Goal: Obtain resource: Download file/media

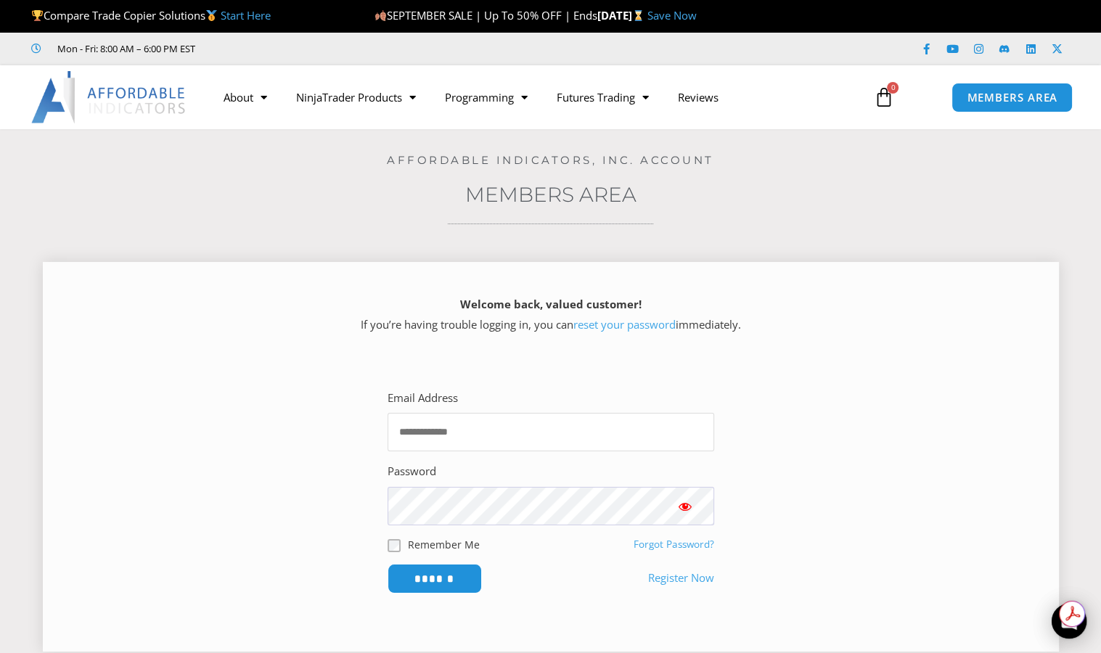
type input "**********"
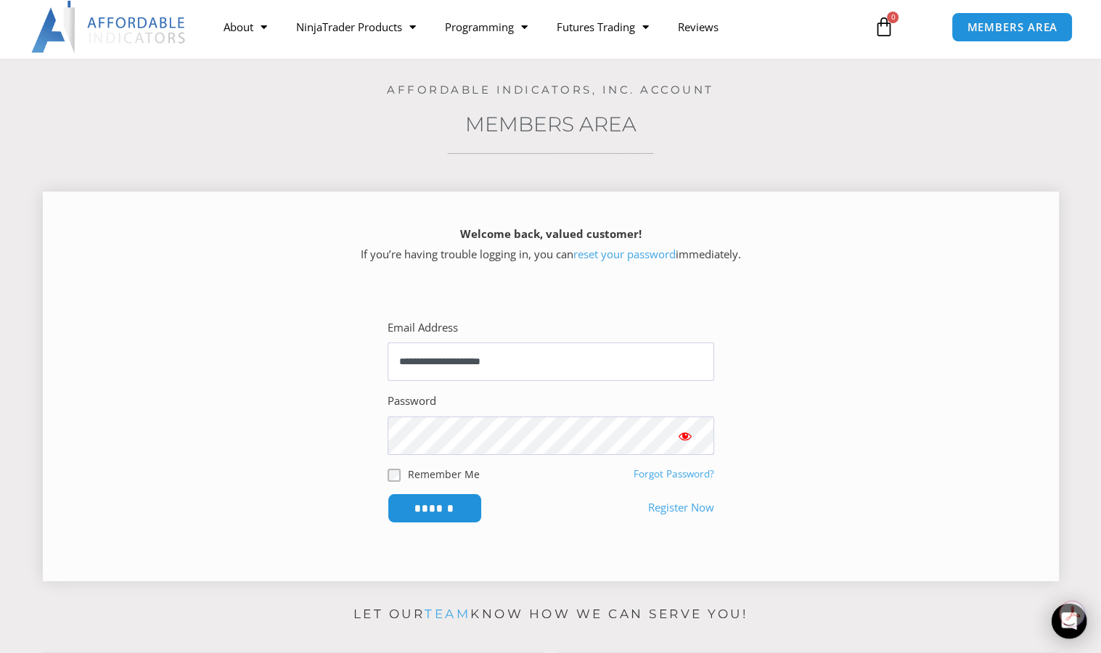
scroll to position [73, 0]
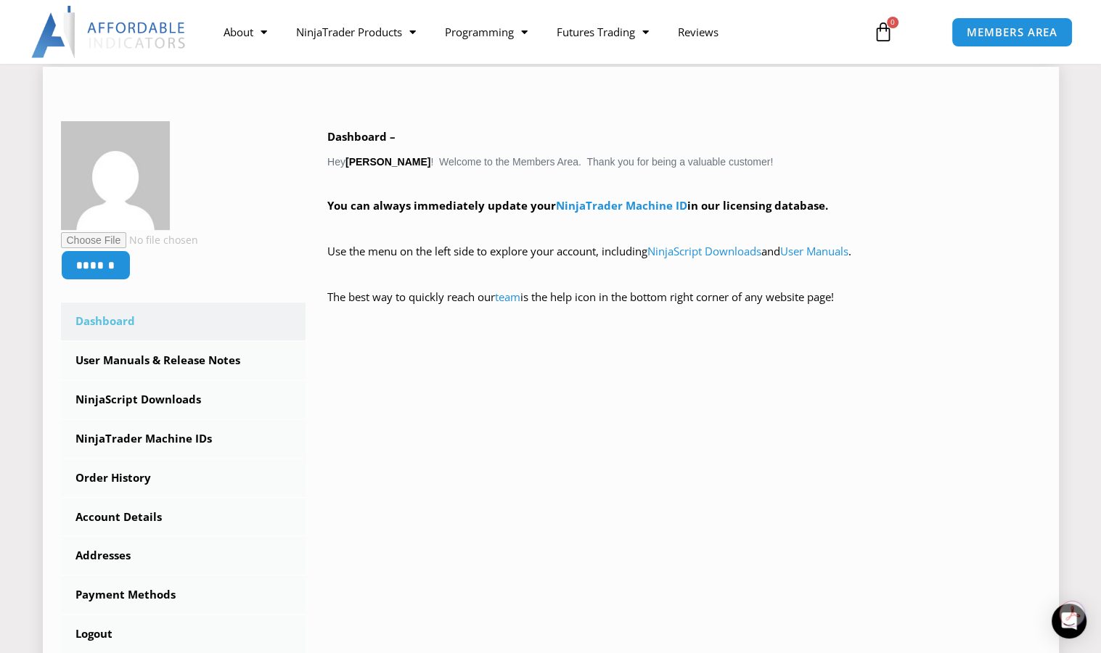
scroll to position [218, 0]
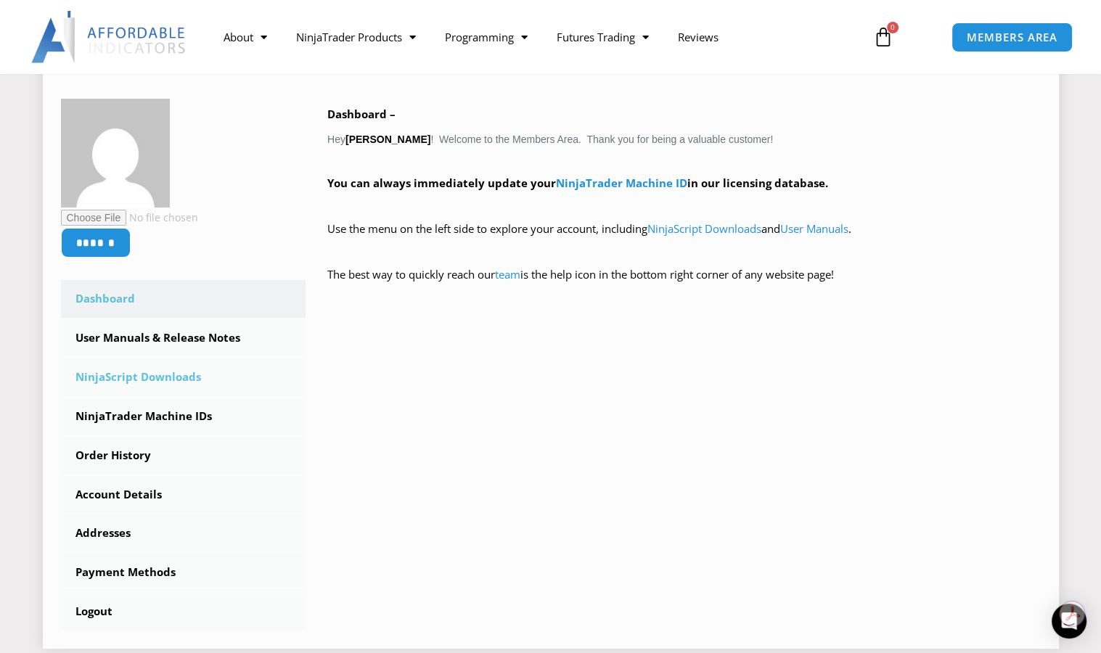
click at [107, 388] on link "NinjaScript Downloads" at bounding box center [183, 377] width 245 height 38
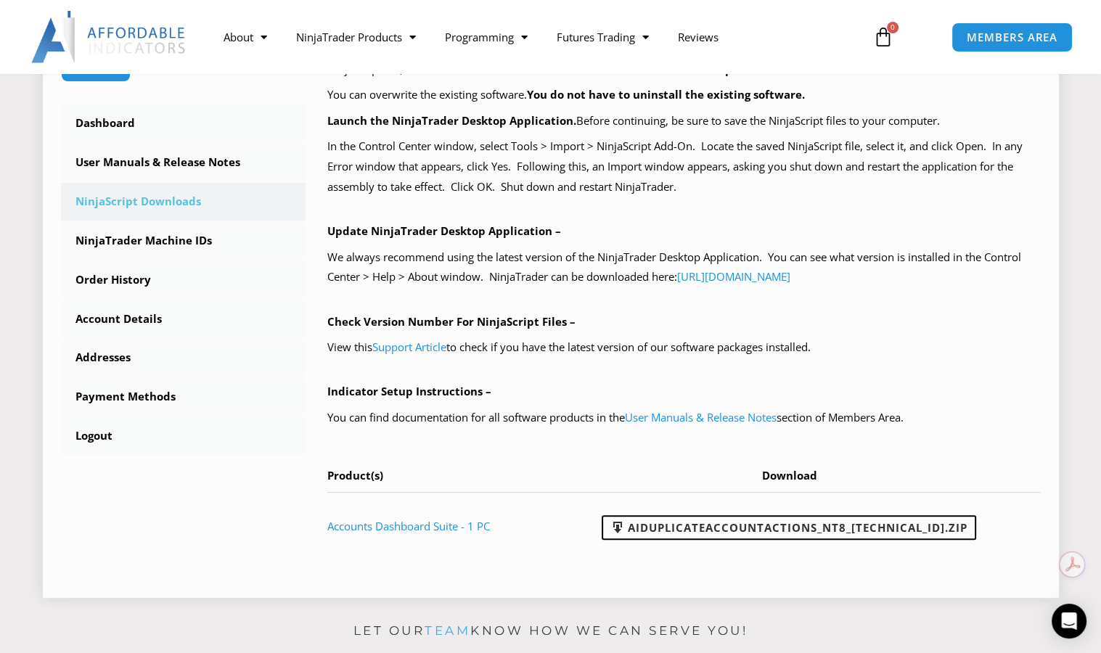
scroll to position [508, 0]
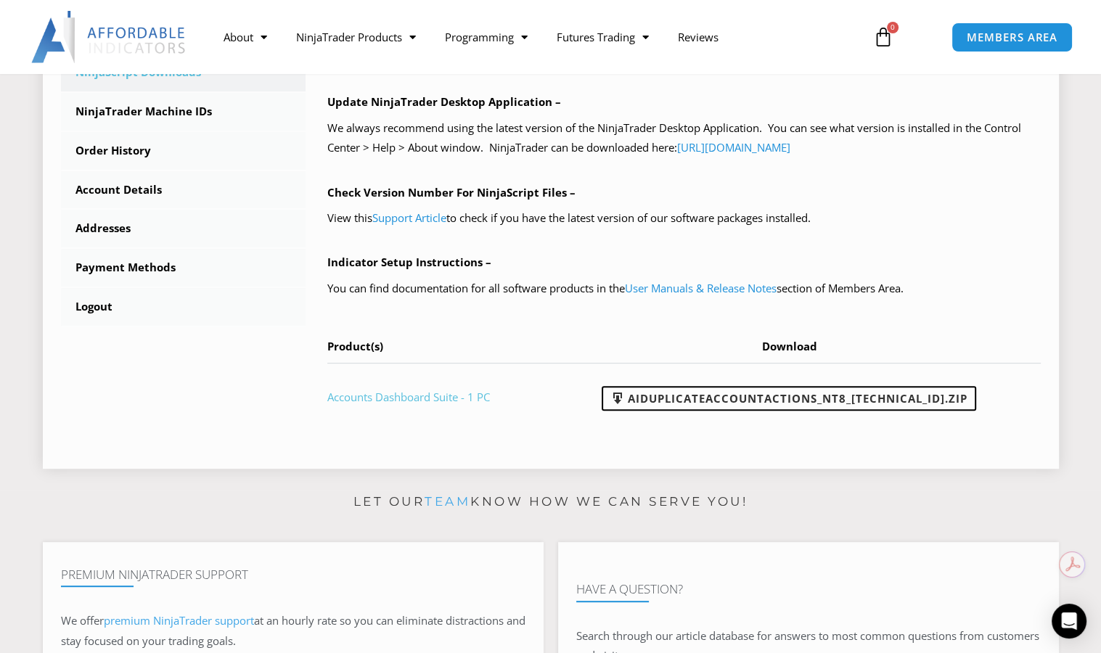
click at [401, 394] on link "Accounts Dashboard Suite - 1 PC" at bounding box center [408, 397] width 163 height 15
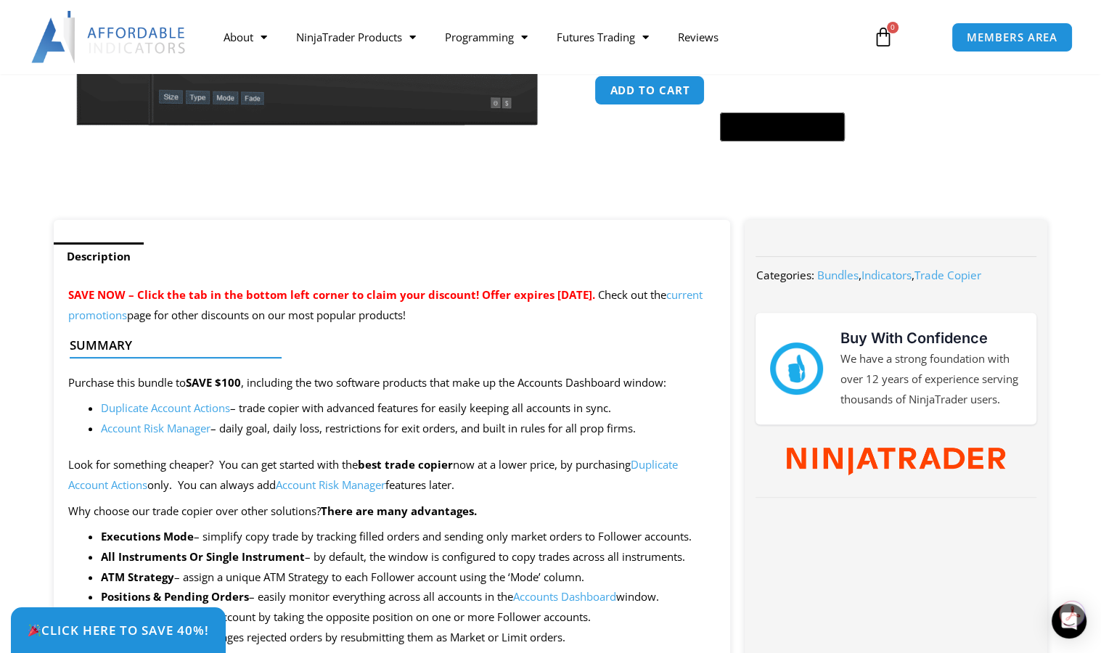
scroll to position [435, 0]
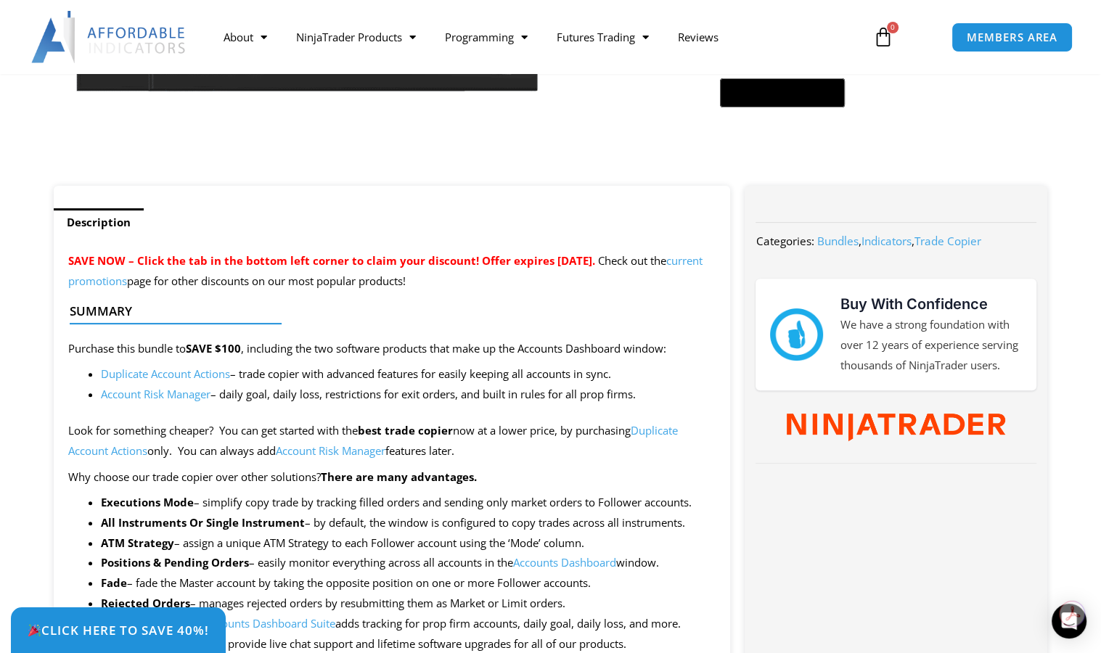
click at [153, 401] on link "Account Risk Manager" at bounding box center [156, 394] width 110 height 15
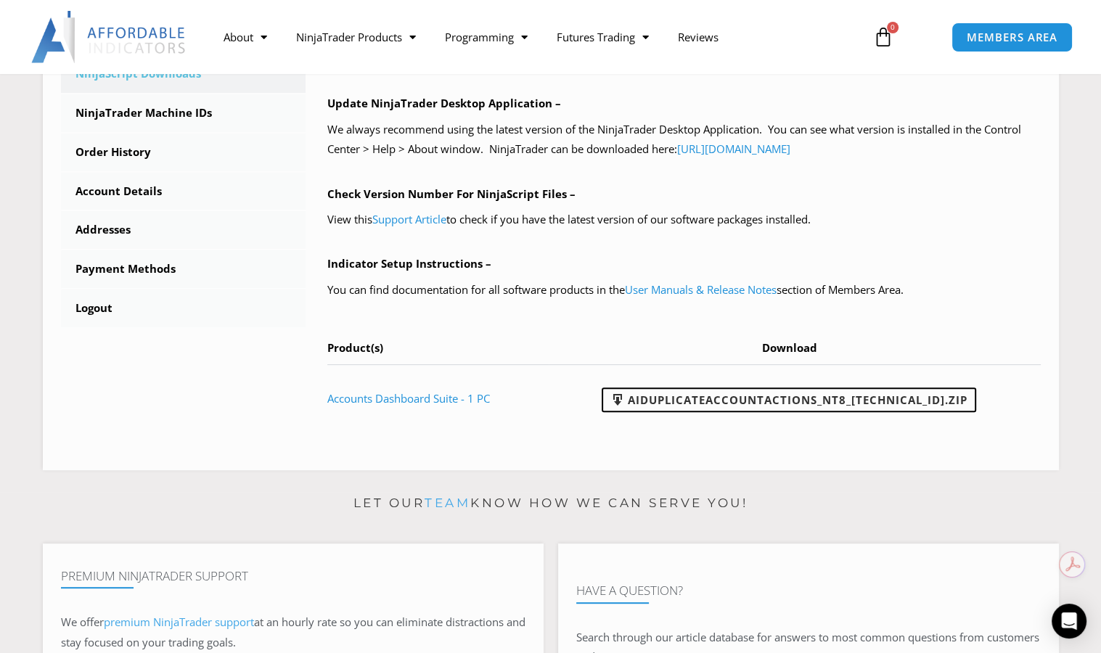
scroll to position [508, 0]
click at [420, 400] on link "Accounts Dashboard Suite - 1 PC" at bounding box center [408, 397] width 163 height 15
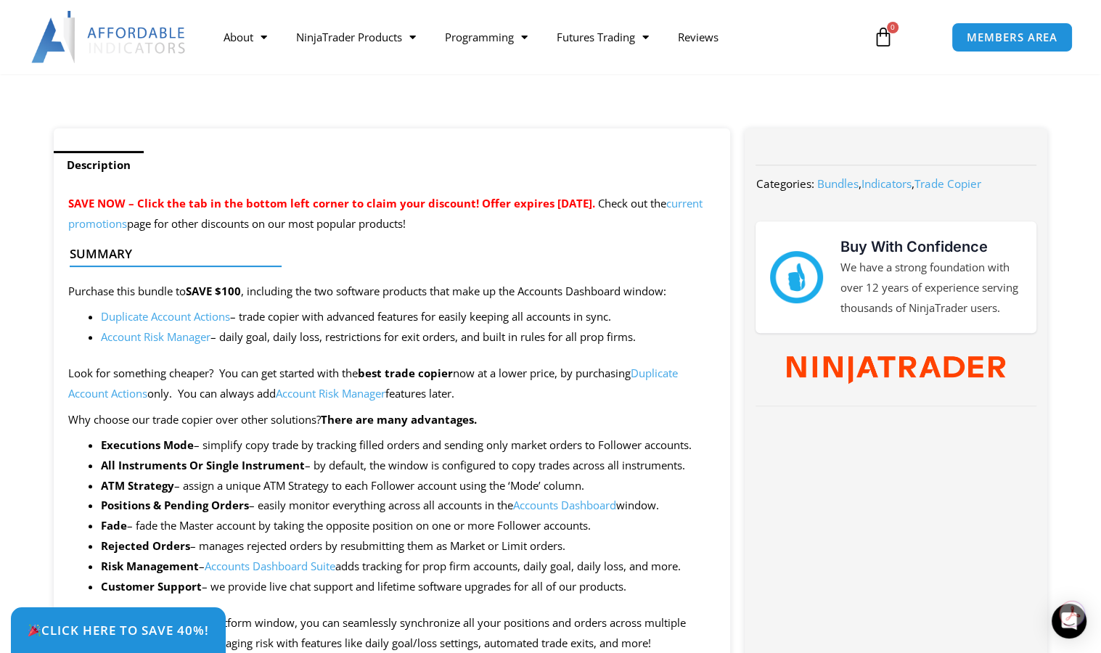
scroll to position [581, 0]
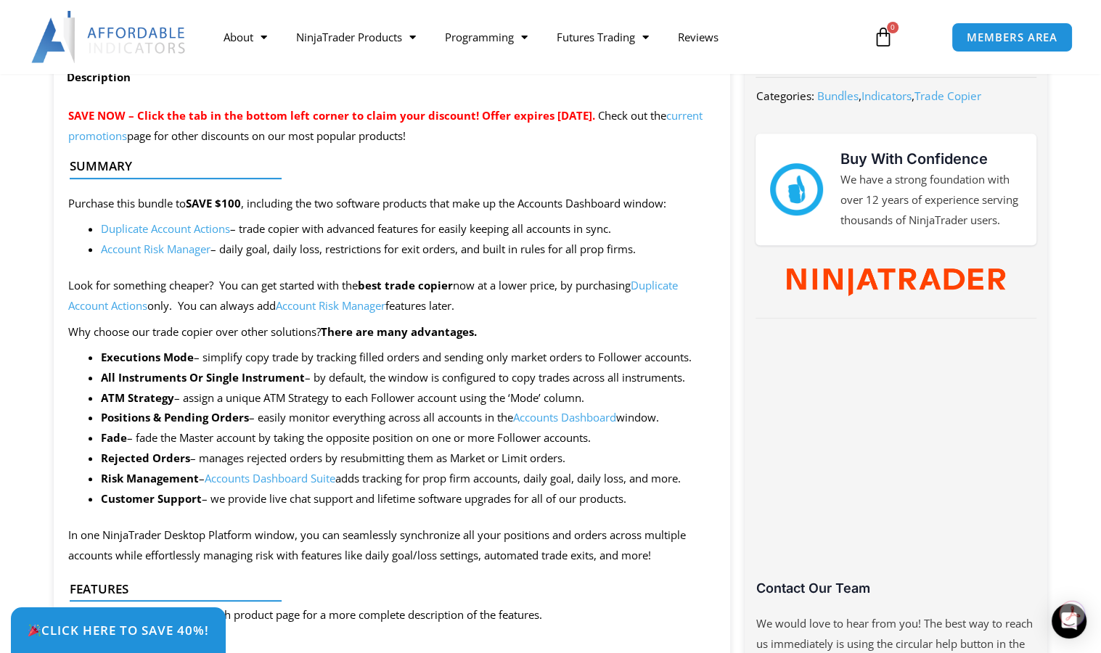
click at [143, 234] on link "Duplicate Account Actions" at bounding box center [165, 228] width 129 height 15
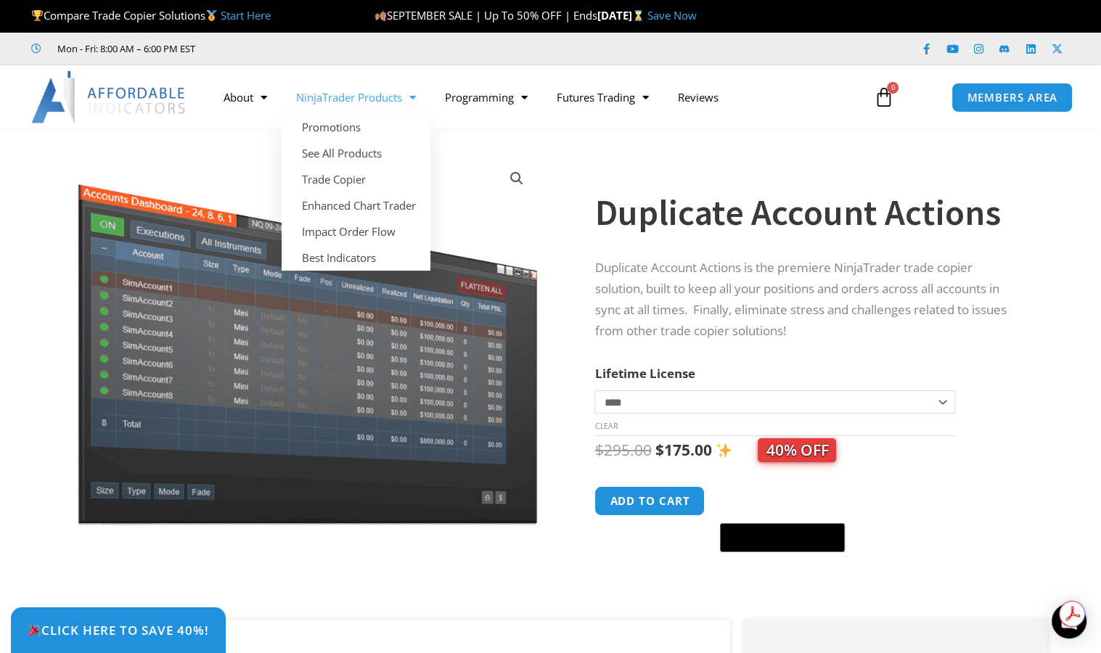
click at [416, 101] on span "Menu" at bounding box center [409, 97] width 14 height 25
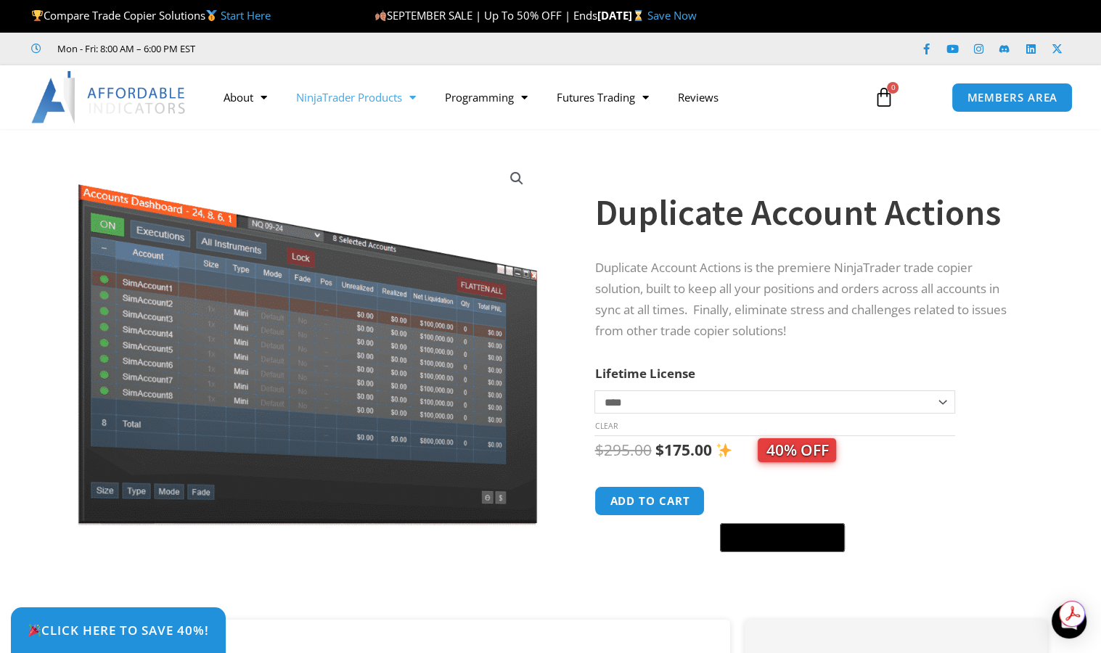
click at [416, 101] on span "Menu" at bounding box center [409, 97] width 14 height 25
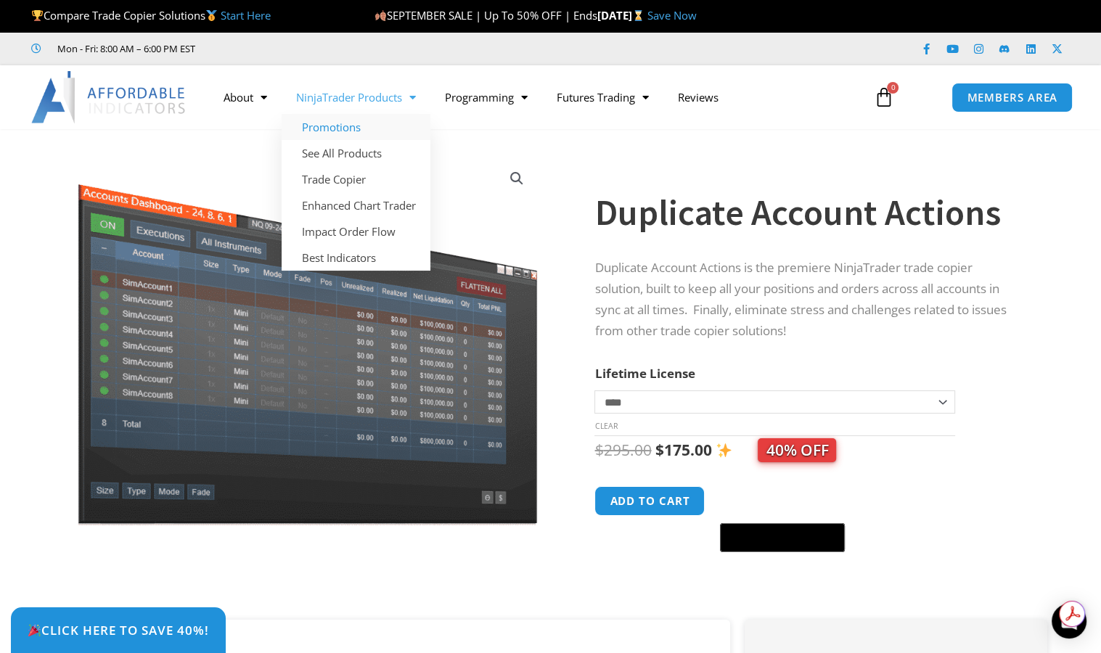
click at [358, 131] on link "Promotions" at bounding box center [356, 127] width 149 height 26
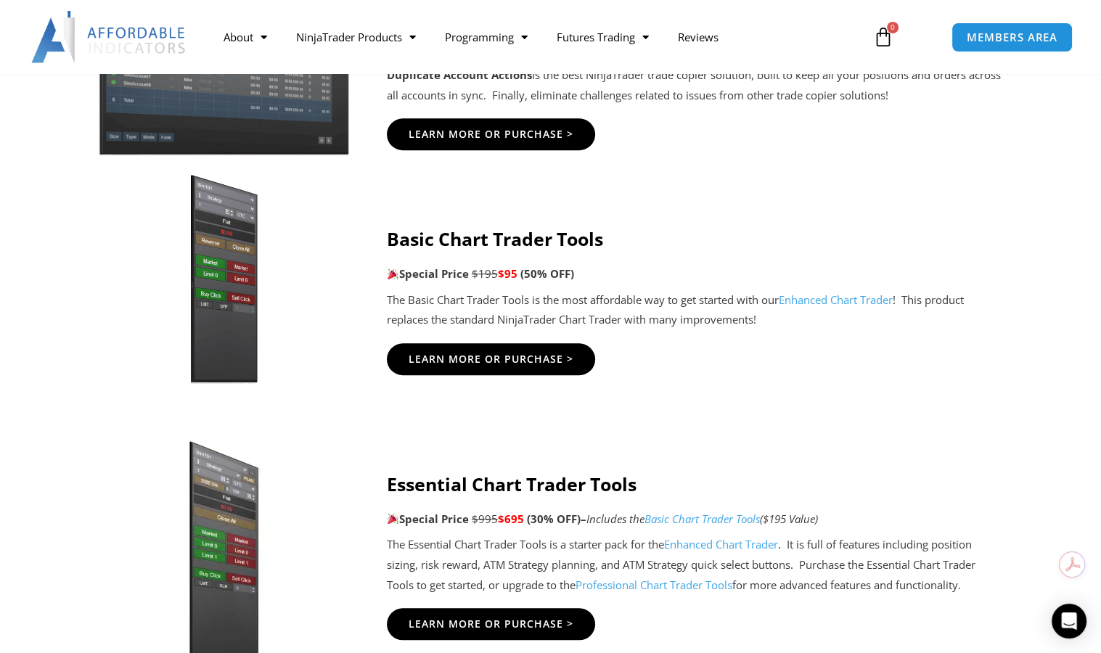
scroll to position [1161, 0]
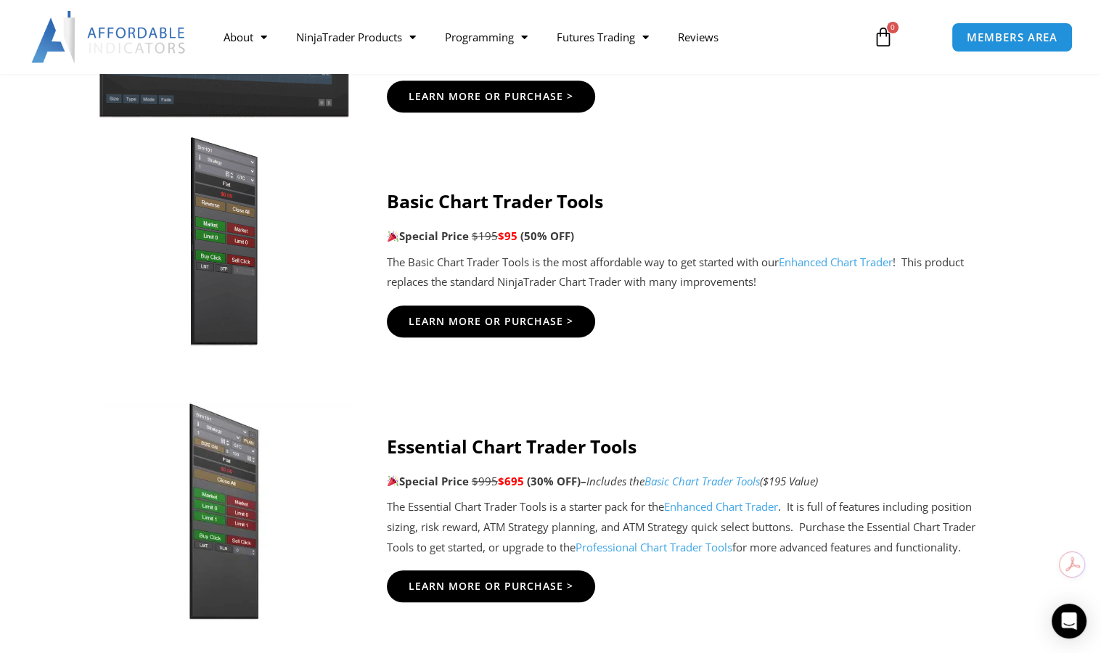
click at [833, 263] on link "Enhanced Chart Trader" at bounding box center [836, 262] width 114 height 15
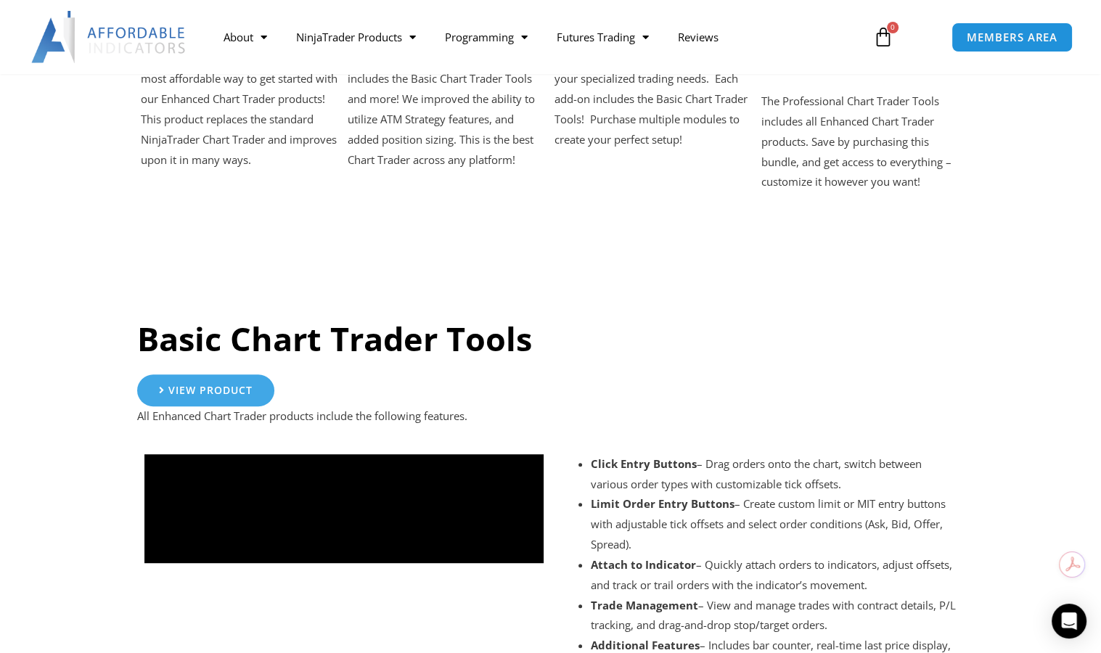
scroll to position [726, 0]
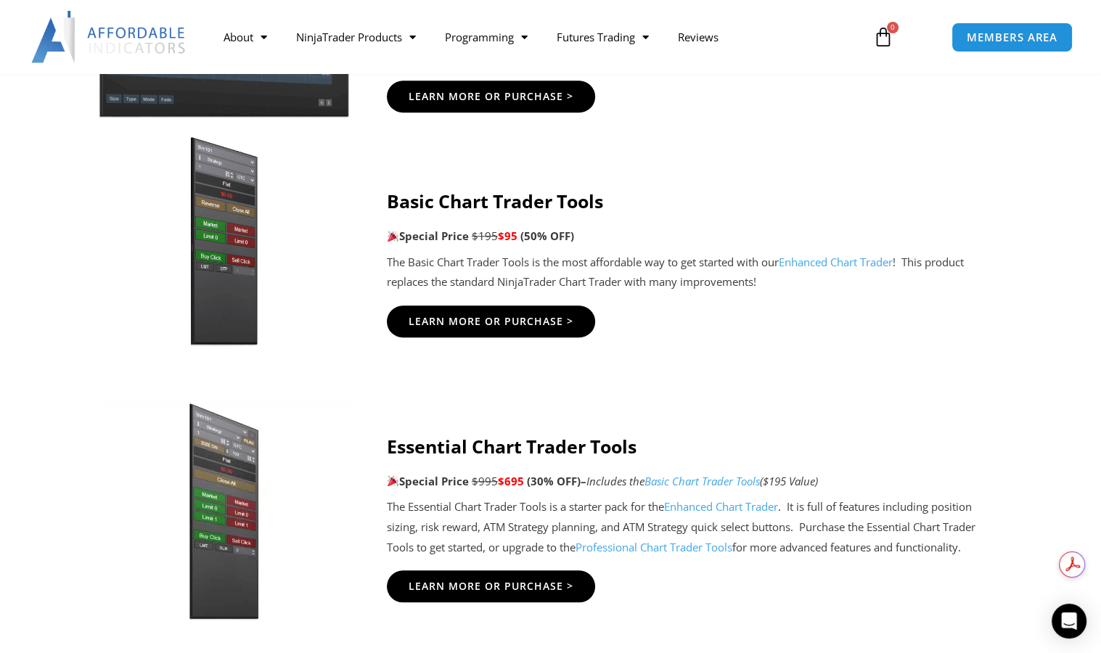
click at [866, 261] on link "Enhanced Chart Trader" at bounding box center [836, 262] width 114 height 15
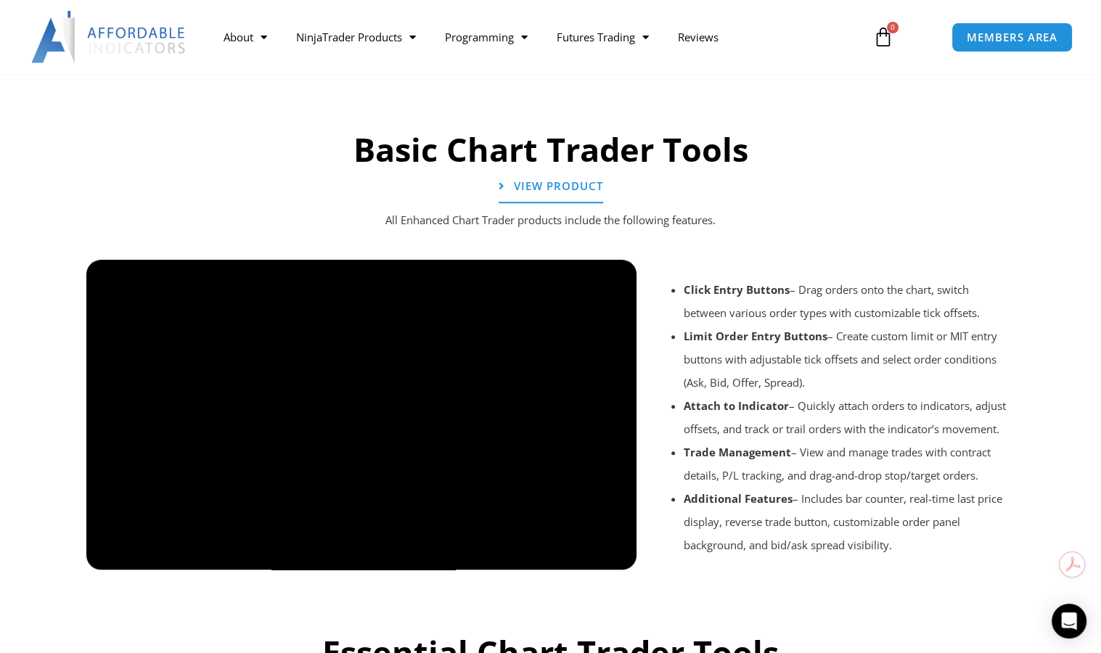
scroll to position [1016, 0]
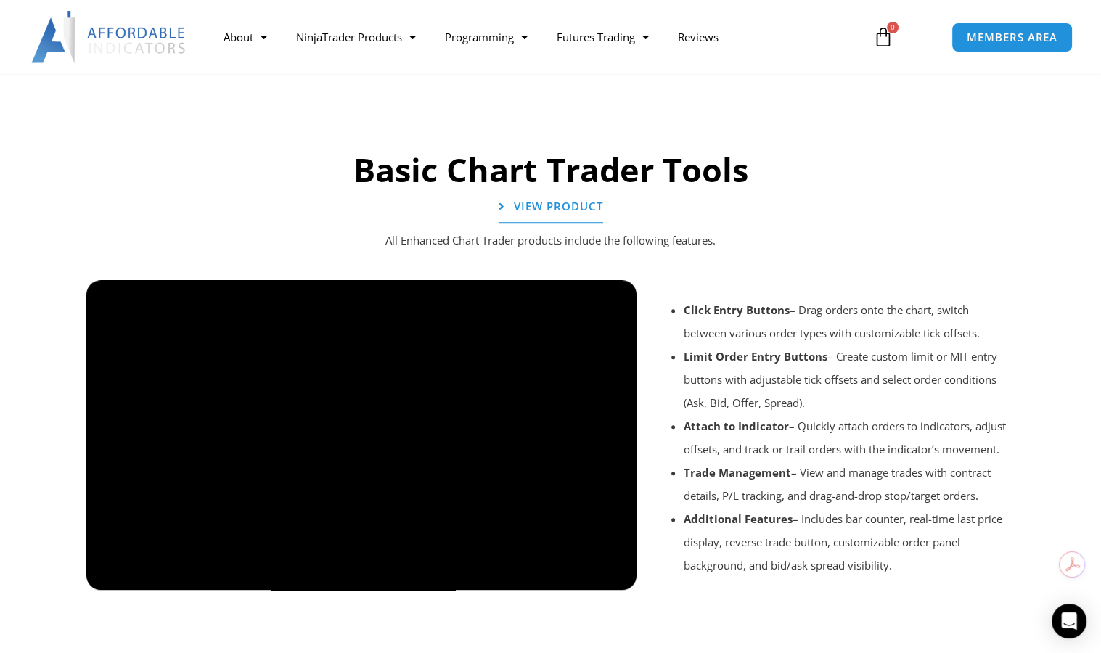
click at [615, 578] on div at bounding box center [550, 609] width 943 height 69
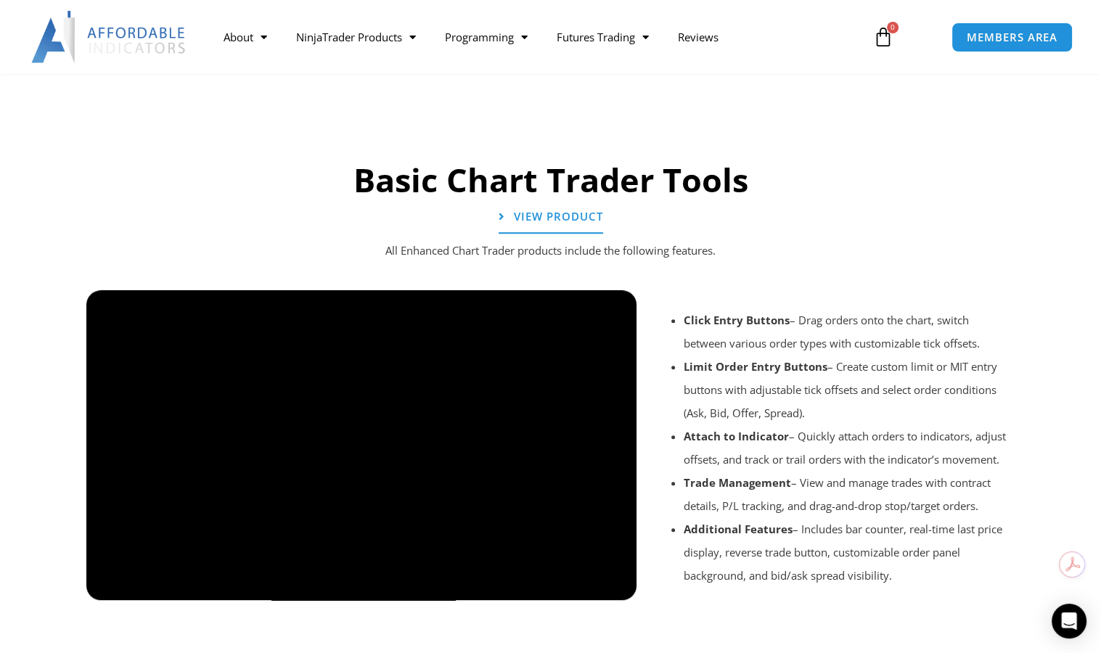
click at [607, 588] on div at bounding box center [550, 620] width 943 height 69
click at [612, 586] on div at bounding box center [550, 620] width 943 height 69
